Goal: Information Seeking & Learning: Learn about a topic

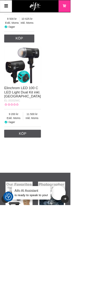
scroll to position [1501, 0]
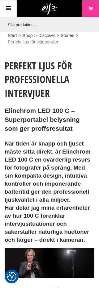
checkbox input "true"
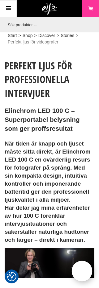
scroll to position [1484, 0]
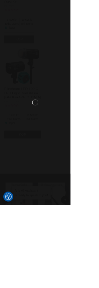
scroll to position [1484, 0]
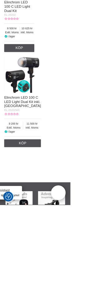
scroll to position [1488, 0]
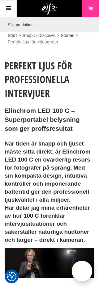
scroll to position [1484, 0]
